Goal: Transaction & Acquisition: Purchase product/service

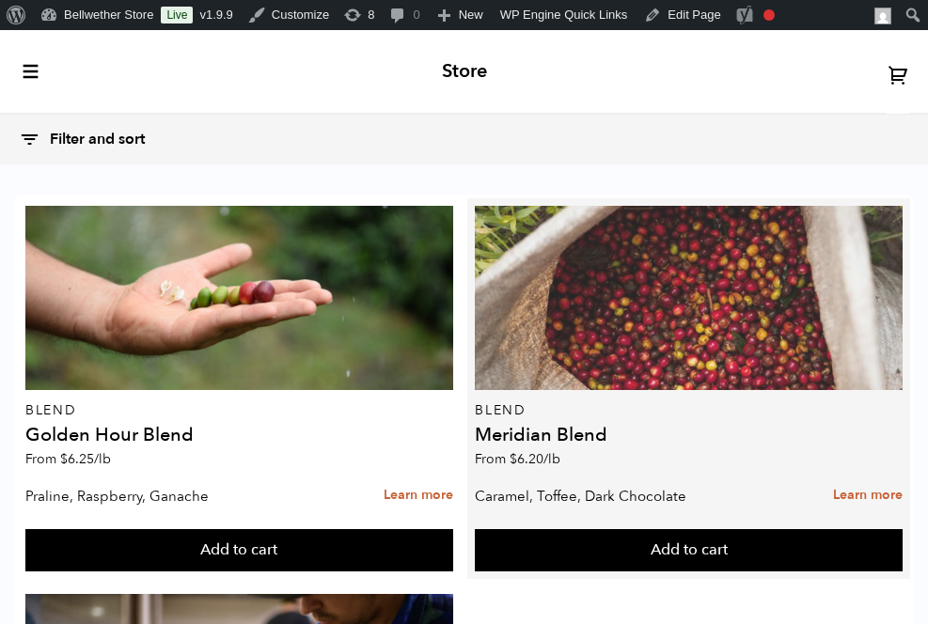
click at [674, 350] on div at bounding box center [689, 298] width 428 height 184
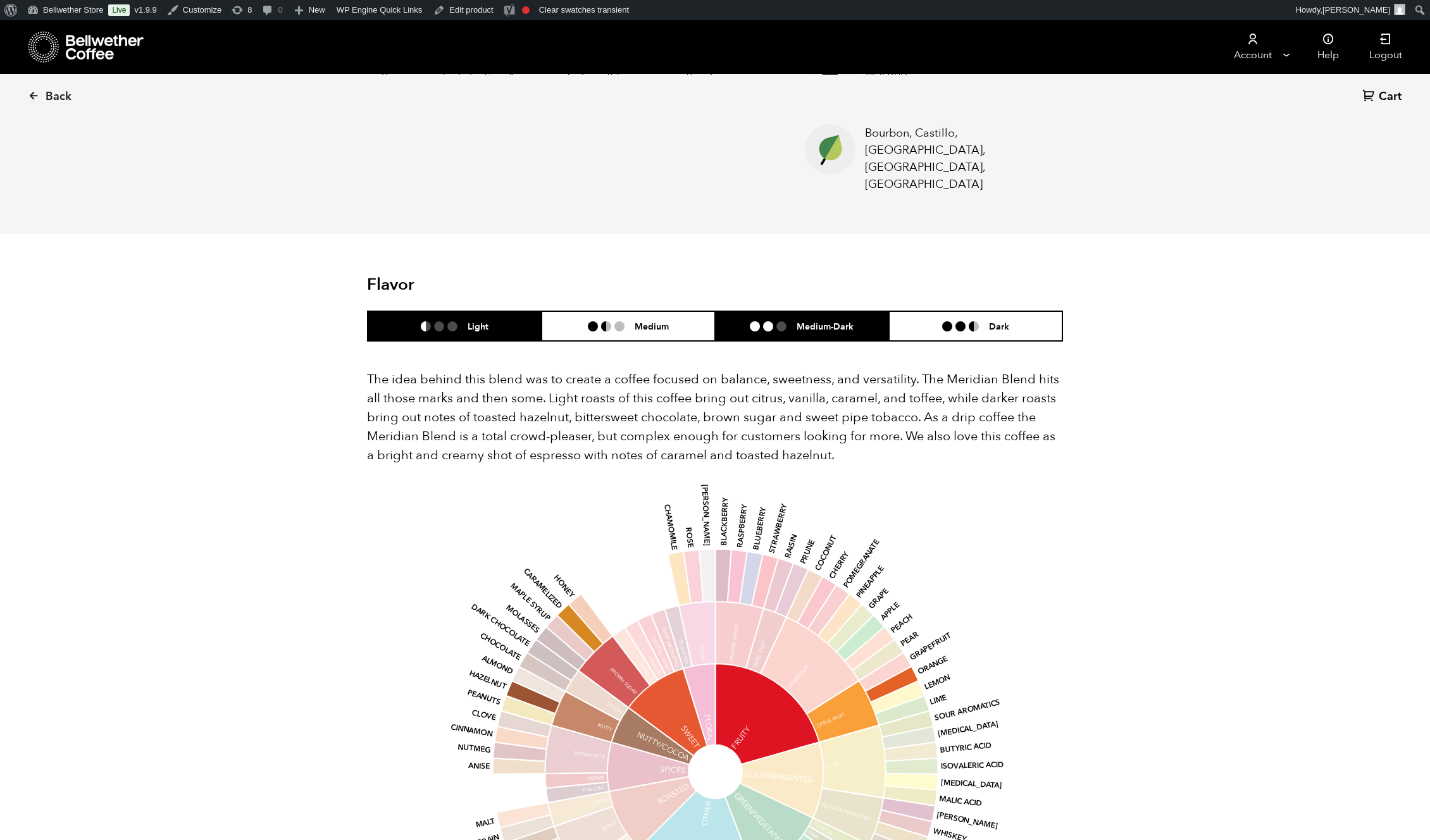
click at [624, 322] on ul at bounding box center [774, 326] width 47 height 10
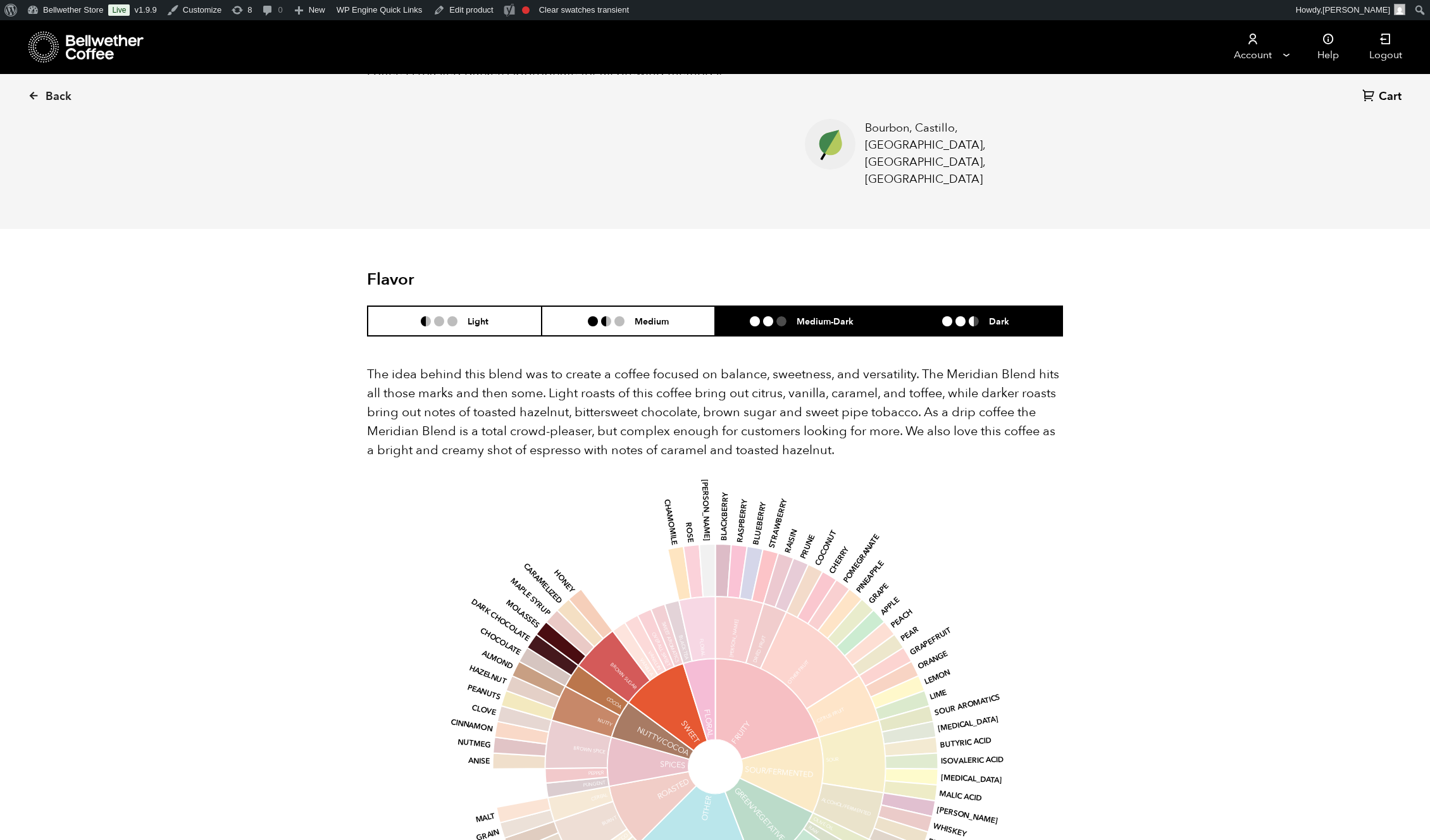
click at [624, 316] on h6 "Dark" at bounding box center [999, 321] width 20 height 11
